Goal: Task Accomplishment & Management: Complete application form

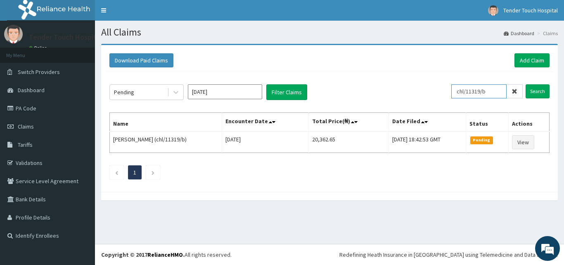
drag, startPoint x: 494, startPoint y: 93, endPoint x: 457, endPoint y: 95, distance: 36.8
click at [457, 95] on input "chl/11319/b" at bounding box center [479, 91] width 55 height 14
type input "chl/1053/b"
click at [526, 84] on input "Search" at bounding box center [538, 91] width 24 height 14
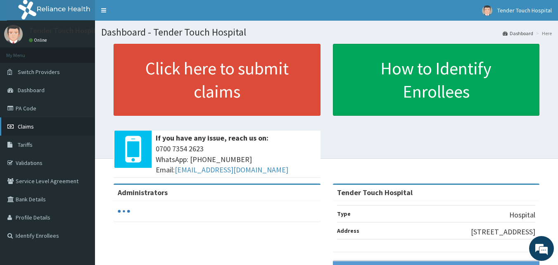
click at [48, 125] on link "Claims" at bounding box center [47, 126] width 95 height 18
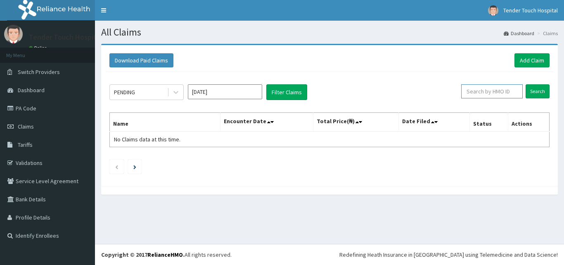
click at [494, 95] on input "text" at bounding box center [493, 91] width 62 height 14
type input "chl/10530/b"
click at [526, 84] on input "Search" at bounding box center [538, 91] width 24 height 14
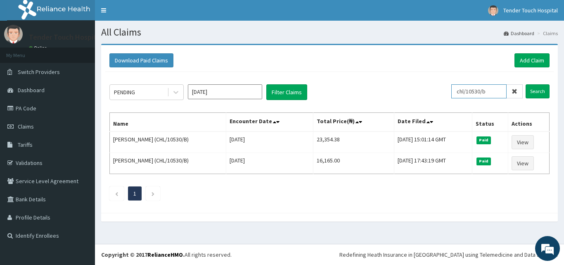
drag, startPoint x: 494, startPoint y: 91, endPoint x: 459, endPoint y: 92, distance: 35.1
click at [459, 92] on input "chl/10530/b" at bounding box center [479, 91] width 55 height 14
click at [529, 57] on link "Add Claim" at bounding box center [532, 60] width 35 height 14
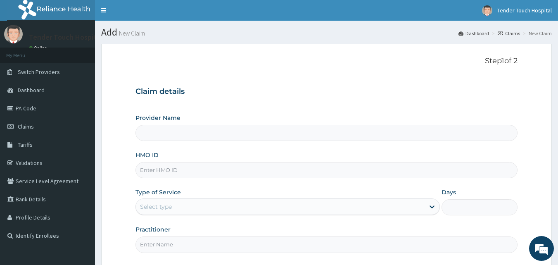
type input "Tender Touch Hospital"
click at [302, 173] on input "HMO ID" at bounding box center [327, 170] width 383 height 16
paste input "chl/10530/b"
type input "CHL/10530/B"
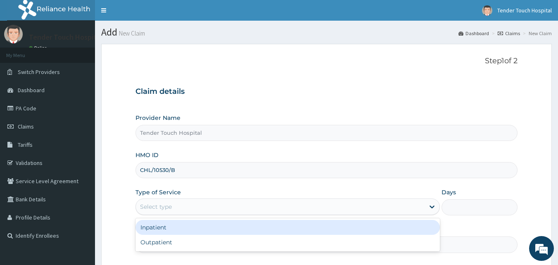
click at [204, 204] on div "Select type" at bounding box center [280, 206] width 289 height 13
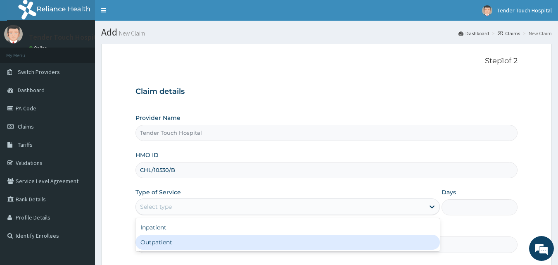
click at [176, 237] on div "Outpatient" at bounding box center [288, 242] width 305 height 15
type input "1"
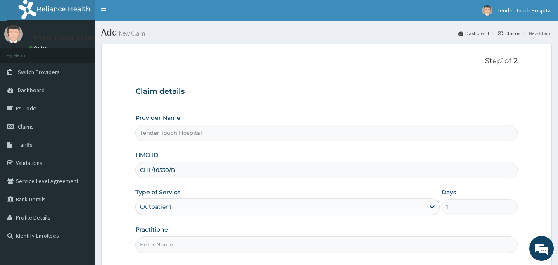
click at [197, 238] on input "Practitioner" at bounding box center [327, 244] width 383 height 16
type input "DR RAFAEL"
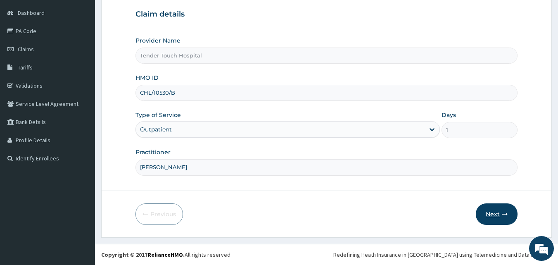
click at [500, 210] on button "Next" at bounding box center [497, 213] width 42 height 21
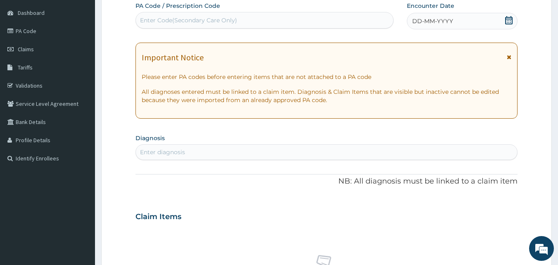
click at [510, 22] on icon at bounding box center [509, 20] width 8 height 8
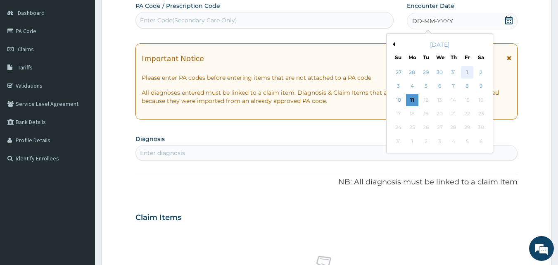
click at [463, 71] on div "1" at bounding box center [467, 72] width 12 height 12
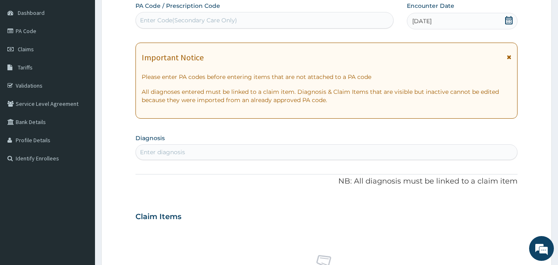
click at [217, 154] on div "Enter diagnosis" at bounding box center [327, 151] width 382 height 13
type input "plasmod"
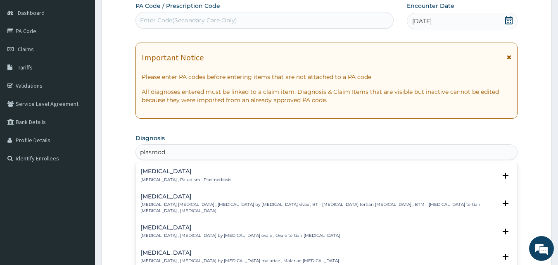
click at [185, 163] on div "Malaria Malaria , Paludism , Plasmodiosis Select Status Query Query covers susp…" at bounding box center [327, 225] width 383 height 124
click at [181, 172] on h4 "Malaria" at bounding box center [186, 171] width 91 height 6
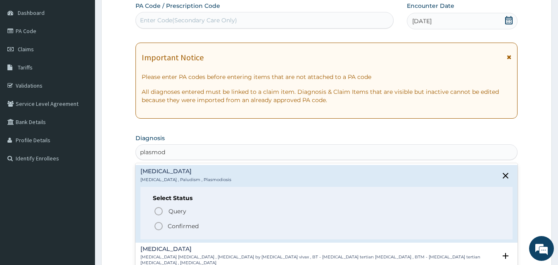
click at [157, 225] on icon "status option filled" at bounding box center [159, 226] width 10 height 10
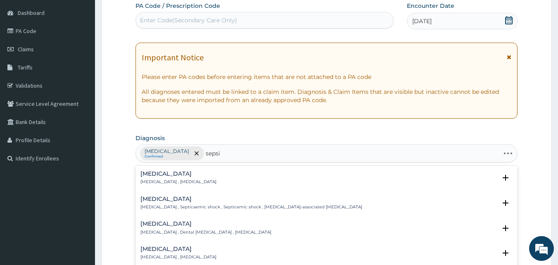
type input "sepsis"
click at [158, 181] on p "Systemic infection , Sepsis" at bounding box center [179, 182] width 76 height 6
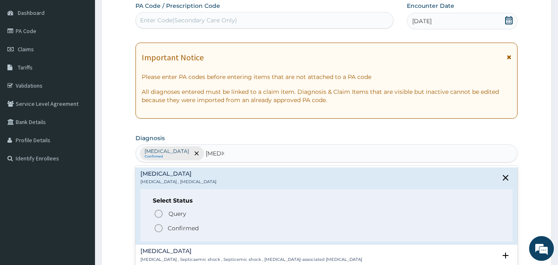
click at [156, 228] on icon "status option filled" at bounding box center [159, 228] width 10 height 10
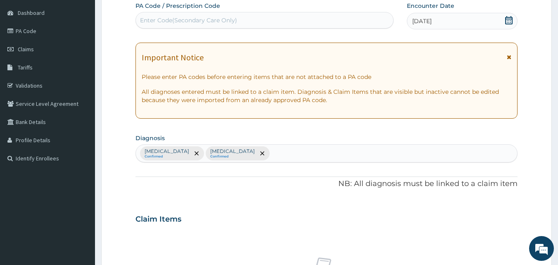
scroll to position [309, 0]
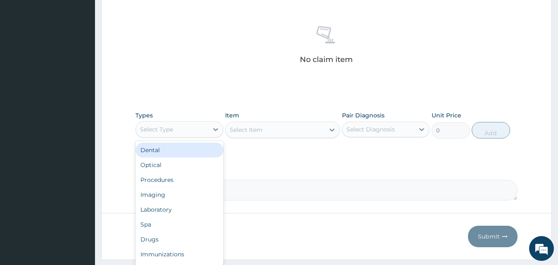
click at [191, 131] on div "Select Type" at bounding box center [172, 129] width 72 height 13
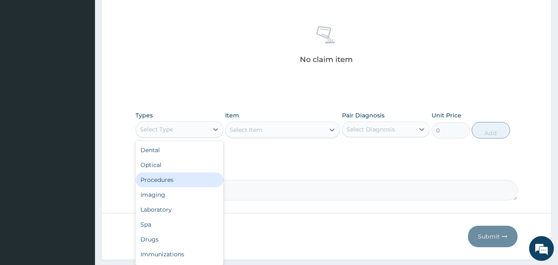
click at [169, 174] on div "Procedures" at bounding box center [180, 179] width 88 height 15
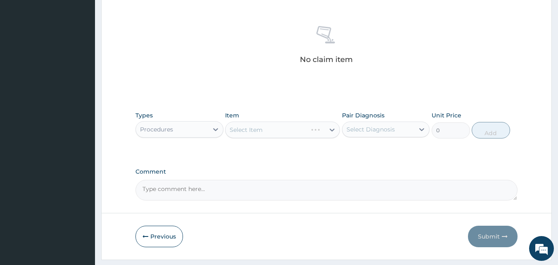
click at [240, 128] on div "Select Item" at bounding box center [282, 129] width 115 height 17
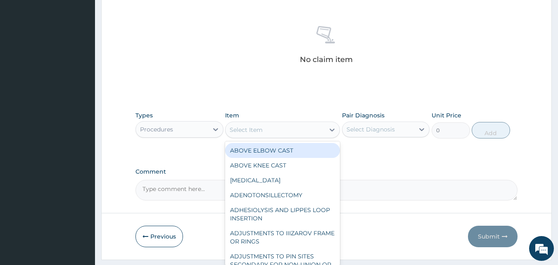
click at [240, 128] on div "Select Item" at bounding box center [246, 130] width 33 height 8
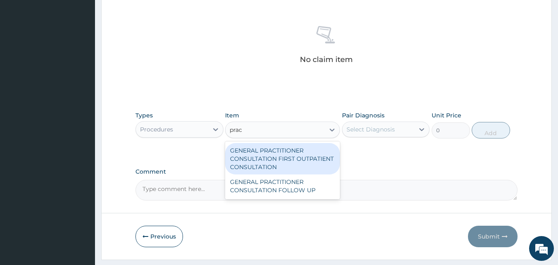
type input "pract"
type input "3547.5"
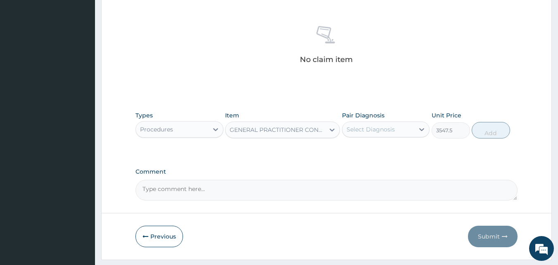
click at [392, 126] on div "Select Diagnosis" at bounding box center [371, 129] width 48 height 8
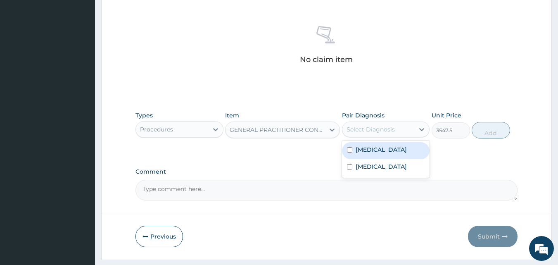
click at [376, 152] on label "Malaria" at bounding box center [381, 149] width 51 height 8
checkbox input "true"
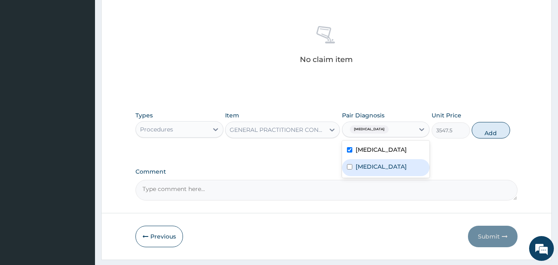
click at [374, 168] on div "Sepsis" at bounding box center [386, 167] width 88 height 17
checkbox input "true"
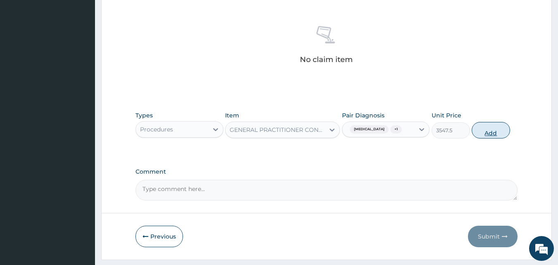
click at [489, 135] on button "Add" at bounding box center [491, 130] width 38 height 17
type input "0"
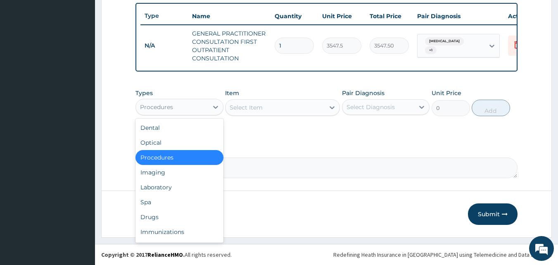
click at [200, 104] on div "Procedures" at bounding box center [172, 106] width 72 height 13
type input "l"
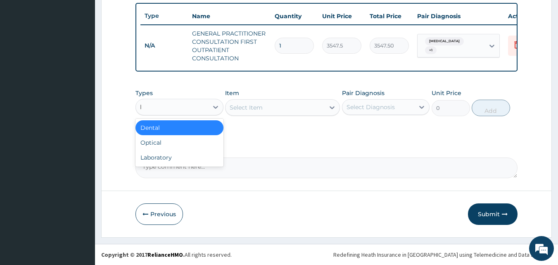
type input "la"
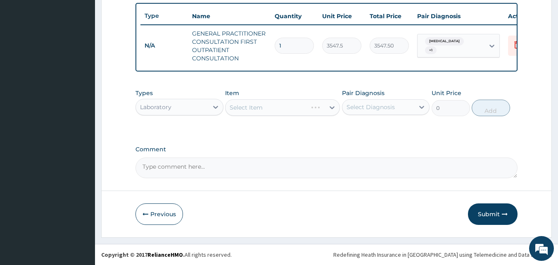
click at [259, 116] on div "Select Item" at bounding box center [282, 107] width 115 height 17
click at [265, 111] on div "Select Item" at bounding box center [275, 107] width 99 height 13
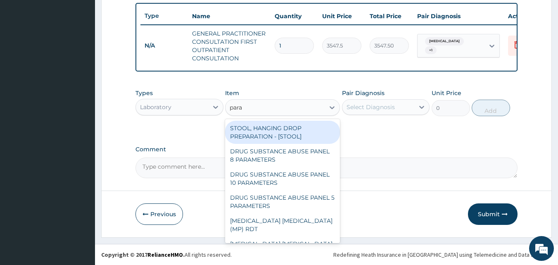
type input "paras"
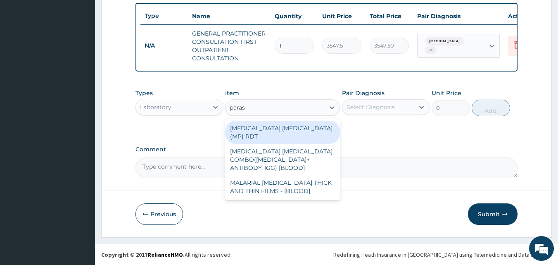
type input "1612.5"
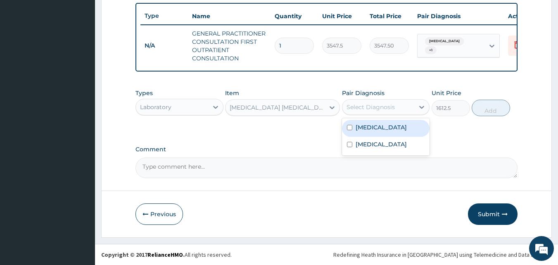
click at [355, 105] on div "Select Diagnosis" at bounding box center [371, 107] width 48 height 8
click at [361, 129] on label "Malaria" at bounding box center [381, 127] width 51 height 8
checkbox input "true"
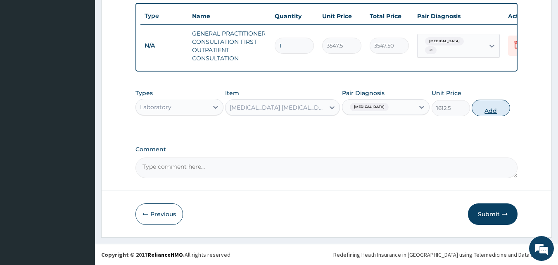
click at [480, 114] on button "Add" at bounding box center [491, 108] width 38 height 17
type input "0"
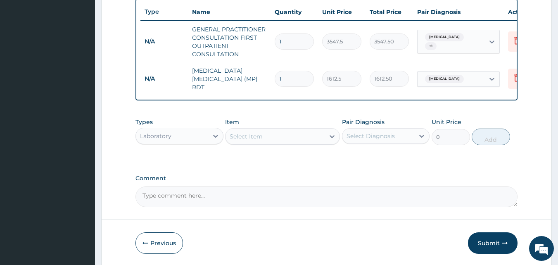
click at [281, 138] on div "Select Item" at bounding box center [275, 136] width 99 height 13
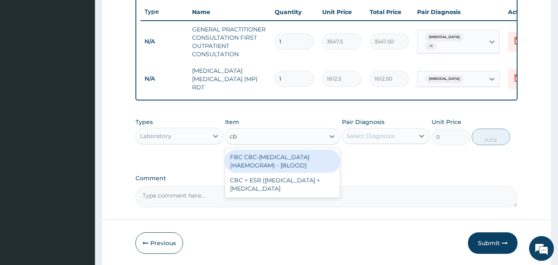
type input "cbc"
type input "4300"
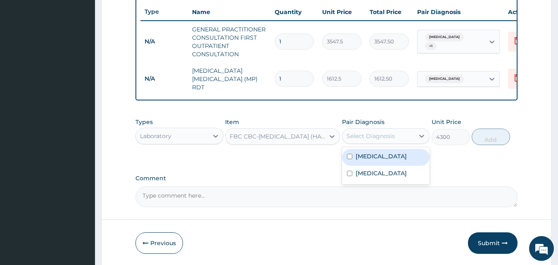
drag, startPoint x: 372, startPoint y: 142, endPoint x: 366, endPoint y: 166, distance: 24.8
click at [366, 144] on div "option Malaria, selected. option Malaria focused, 1 of 2. 2 results available. …" at bounding box center [386, 136] width 88 height 16
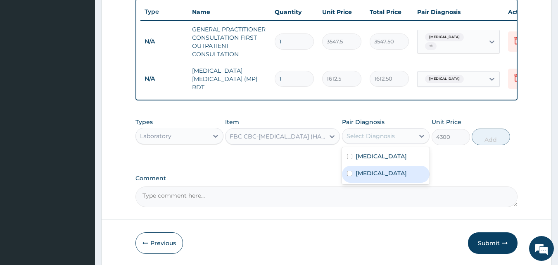
click at [366, 176] on label "Sepsis" at bounding box center [381, 173] width 51 height 8
checkbox input "true"
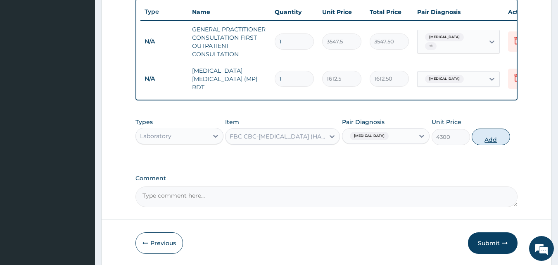
click at [488, 141] on button "Add" at bounding box center [491, 137] width 38 height 17
type input "0"
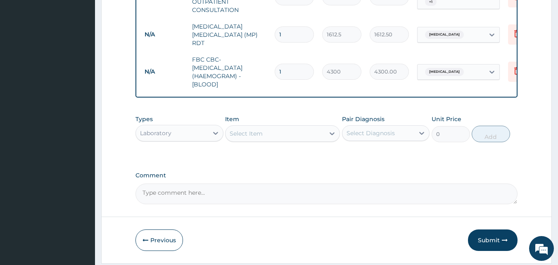
scroll to position [381, 0]
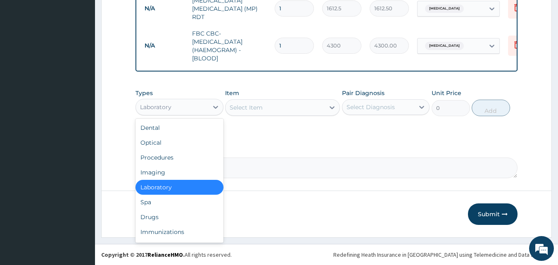
click at [194, 106] on div "Laboratory" at bounding box center [172, 106] width 72 height 13
click at [147, 224] on div "Immunizations" at bounding box center [180, 231] width 88 height 15
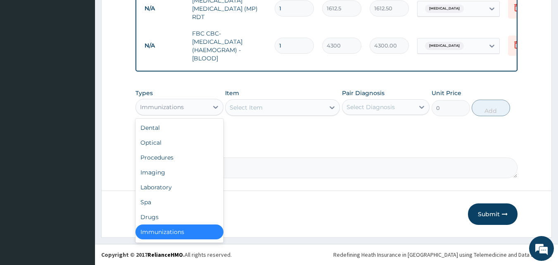
click at [177, 103] on div "Immunizations" at bounding box center [162, 107] width 44 height 8
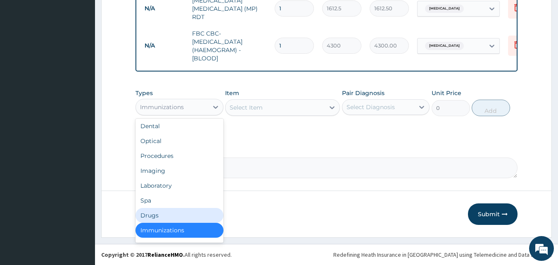
click at [152, 210] on div "Drugs" at bounding box center [180, 215] width 88 height 15
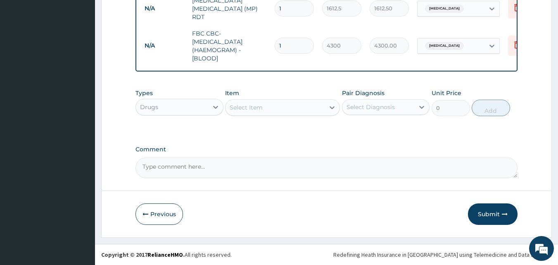
click at [270, 107] on div "Select Item" at bounding box center [275, 107] width 99 height 13
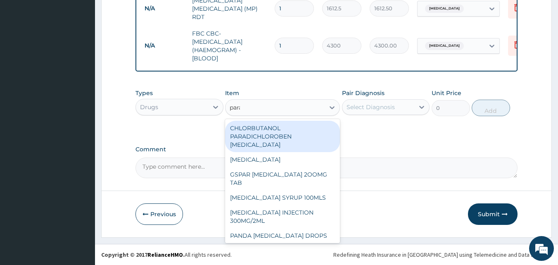
type input "parac"
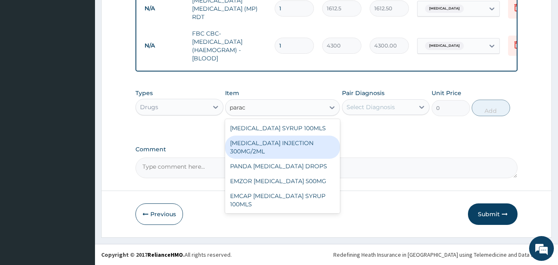
click at [270, 150] on div "PARACETAMOL INJECTION 300MG/2ML" at bounding box center [282, 147] width 115 height 23
type input "260.15"
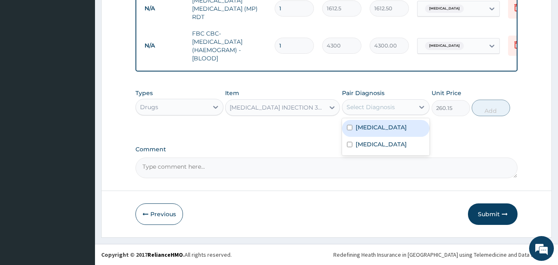
click at [360, 106] on div "Select Diagnosis" at bounding box center [371, 107] width 48 height 8
click at [360, 132] on div "Malaria" at bounding box center [386, 128] width 88 height 17
checkbox input "true"
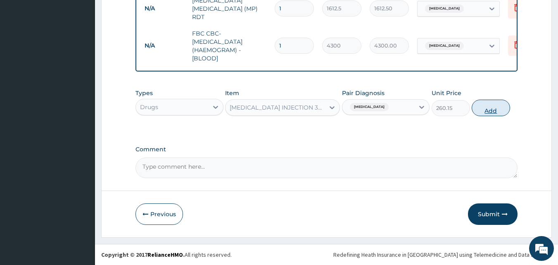
click at [480, 115] on button "Add" at bounding box center [491, 108] width 38 height 17
type input "0"
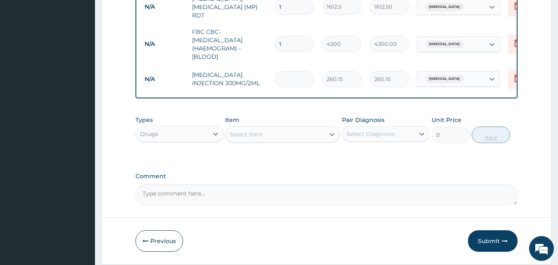
type input "0.00"
type input "2"
type input "520.30"
type input "2"
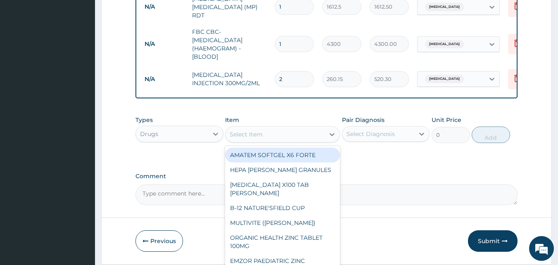
click at [252, 138] on div "Select Item" at bounding box center [246, 134] width 33 height 8
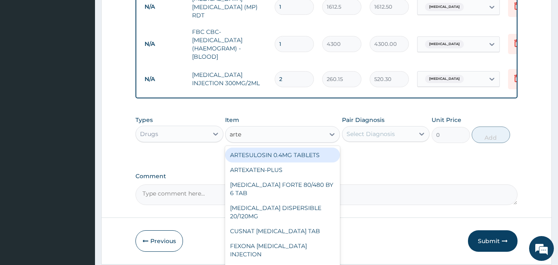
type input "artem"
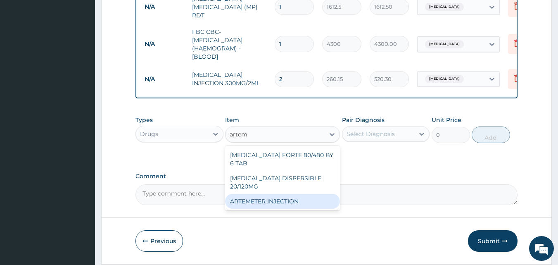
click at [259, 194] on div "ARTEMETER INJECTION" at bounding box center [282, 201] width 115 height 15
type input "946"
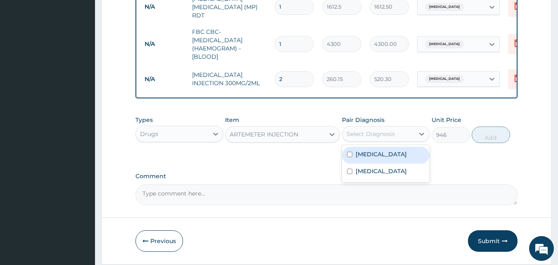
click at [379, 135] on div "Select Diagnosis" at bounding box center [371, 134] width 48 height 8
click at [371, 157] on label "Malaria" at bounding box center [381, 154] width 51 height 8
checkbox input "true"
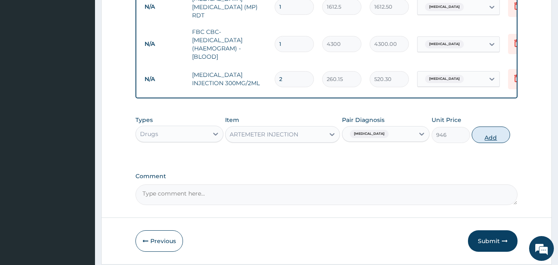
click at [486, 143] on button "Add" at bounding box center [491, 134] width 38 height 17
type input "0"
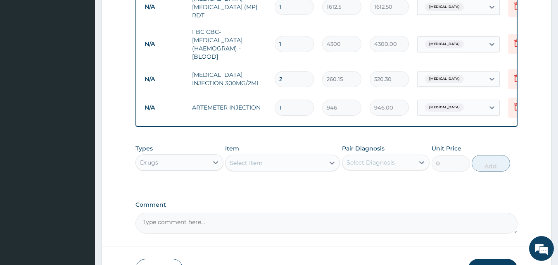
type input "0.00"
type input "6"
type input "5676.00"
type input "6"
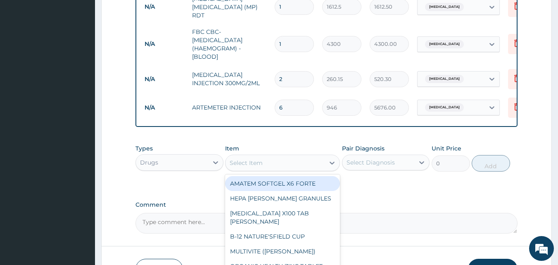
click at [288, 160] on div "Select Item" at bounding box center [275, 162] width 99 height 13
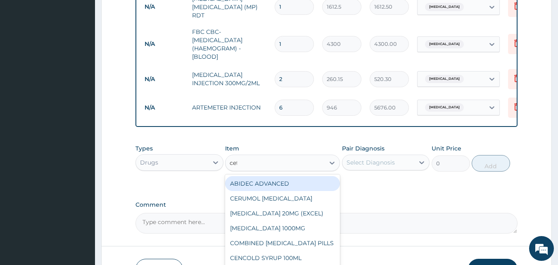
type input "ceft"
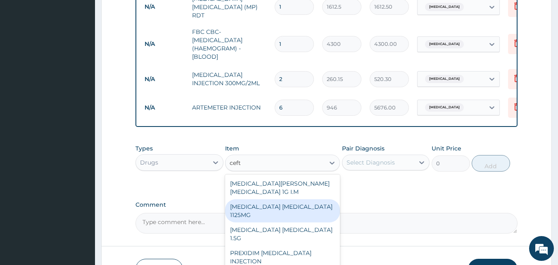
click at [288, 200] on div "CEFTRIAXONE TAZOBACTAM 1125MG" at bounding box center [282, 210] width 115 height 23
type input "2365"
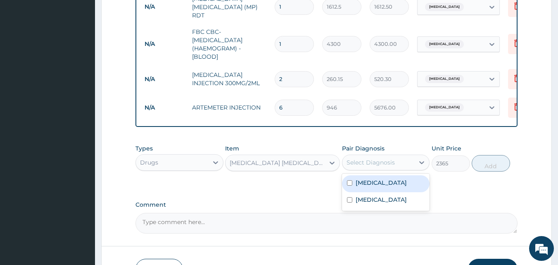
click at [378, 156] on div "Select Diagnosis" at bounding box center [386, 163] width 88 height 16
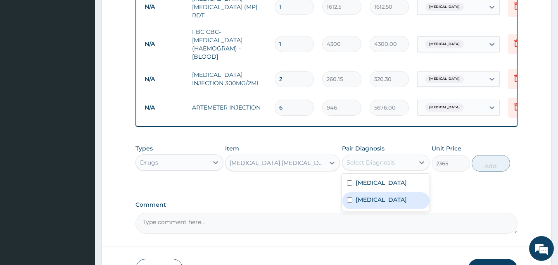
click at [364, 197] on label "Sepsis" at bounding box center [381, 199] width 51 height 8
checkbox input "true"
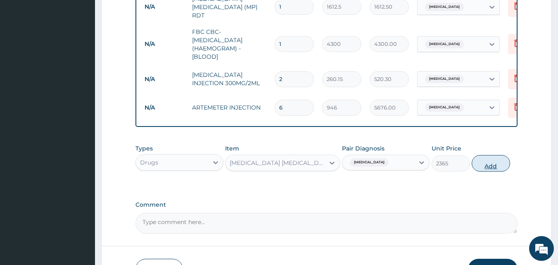
click at [492, 168] on button "Add" at bounding box center [491, 163] width 38 height 17
type input "0"
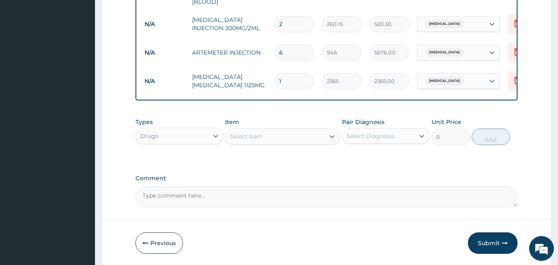
scroll to position [466, 0]
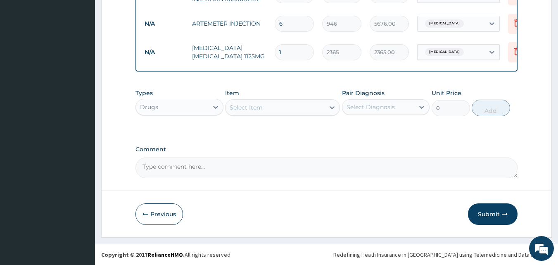
click at [279, 108] on div "Select Item" at bounding box center [275, 107] width 99 height 13
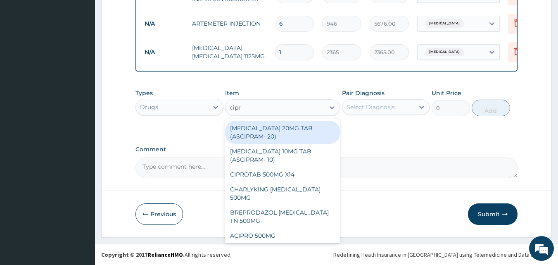
type input "cipro"
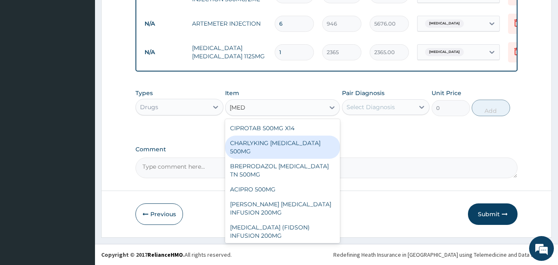
click at [258, 151] on div "CHARLYKING CIPROFLOXACIN 500MG" at bounding box center [282, 147] width 115 height 23
type input "177.375"
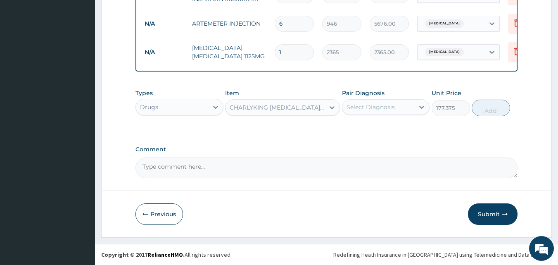
click at [371, 104] on div "Select Diagnosis" at bounding box center [371, 107] width 48 height 8
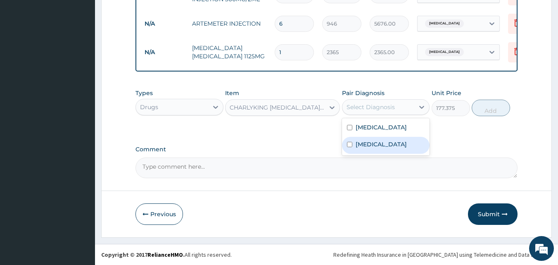
click at [360, 141] on label "Sepsis" at bounding box center [381, 144] width 51 height 8
checkbox input "true"
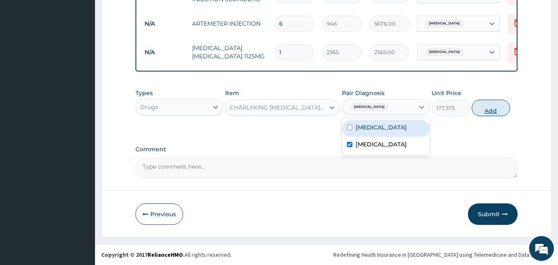
click at [492, 111] on button "Add" at bounding box center [491, 108] width 38 height 17
type input "0"
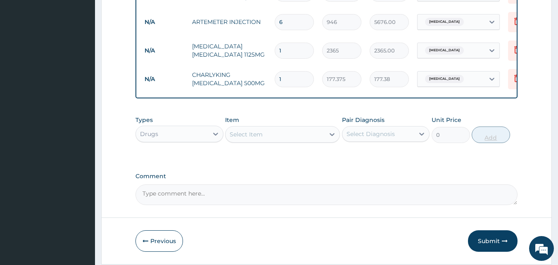
type input "10"
type input "1773.75"
type input "10"
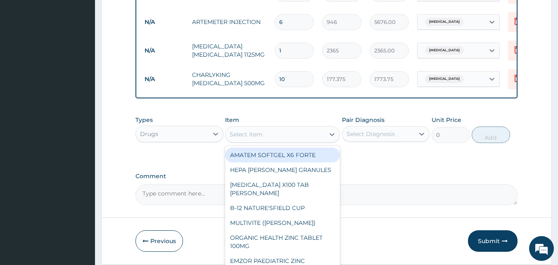
click at [276, 131] on div "Select Item" at bounding box center [275, 134] width 99 height 13
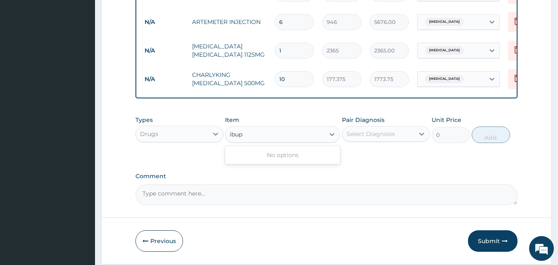
type input "ibu"
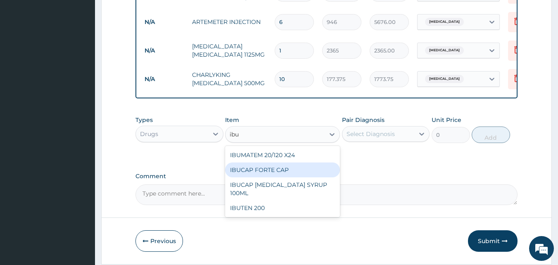
click at [260, 173] on div "IBUCAP FORTE CAP" at bounding box center [282, 169] width 115 height 15
type input "59.125"
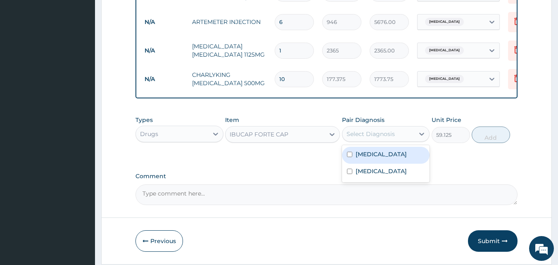
click at [380, 136] on div "Select Diagnosis" at bounding box center [371, 134] width 48 height 8
click at [367, 154] on label "Malaria" at bounding box center [381, 154] width 51 height 8
checkbox input "true"
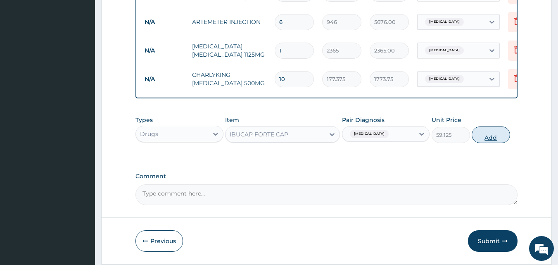
click at [498, 136] on button "Add" at bounding box center [491, 134] width 38 height 17
type input "0"
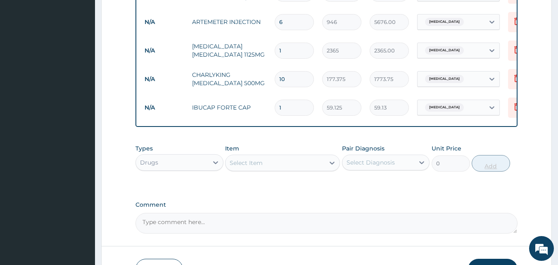
type input "10"
type input "591.25"
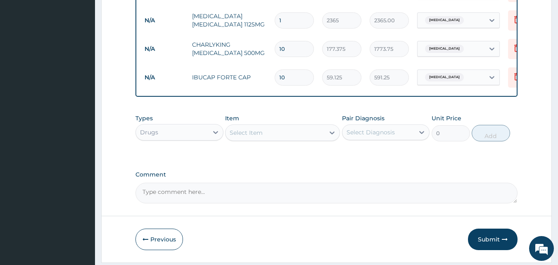
scroll to position [523, 0]
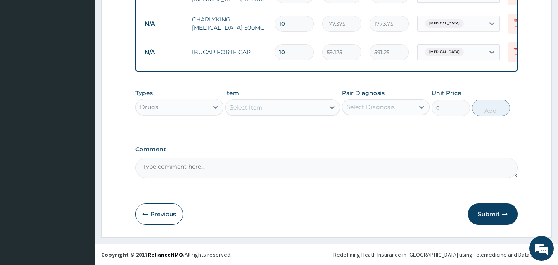
type input "10"
click at [488, 213] on button "Submit" at bounding box center [493, 213] width 50 height 21
